Goal: Check status: Check status

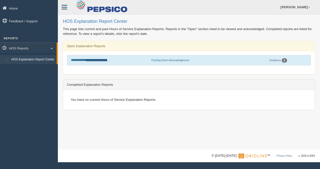
click at [102, 60] on link "**********" at bounding box center [96, 60] width 21 height 3
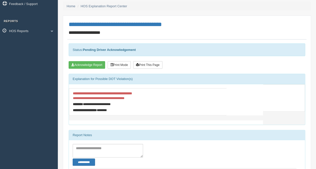
scroll to position [25, 0]
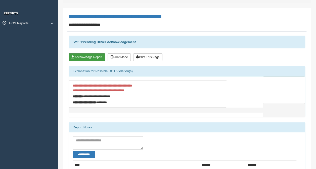
click at [91, 57] on button "Acknowledge Report" at bounding box center [87, 58] width 36 height 8
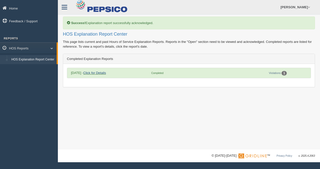
click at [100, 74] on link "Click for Details" at bounding box center [94, 73] width 23 height 4
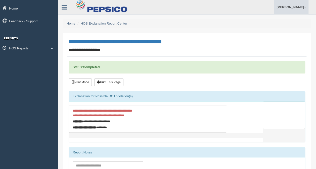
click at [306, 7] on span at bounding box center [305, 7] width 2 height 3
click at [192, 13] on ul "Armando Caban Feedback/Support Log Off" at bounding box center [245, 7] width 126 height 14
click at [118, 80] on button "Print This Page" at bounding box center [108, 83] width 29 height 8
